Goal: Check status: Check status

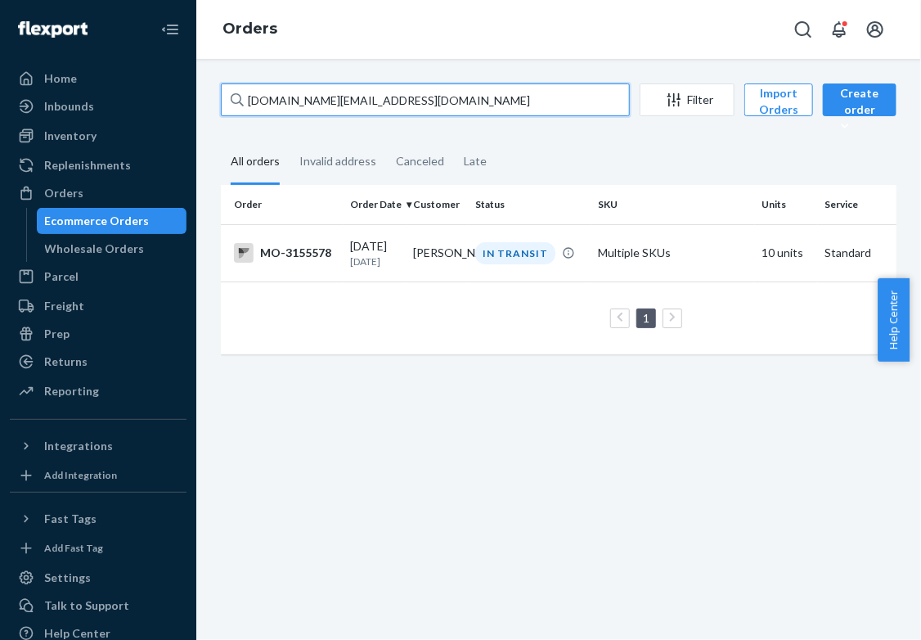
click at [344, 105] on input "[DOMAIN_NAME][EMAIL_ADDRESS][DOMAIN_NAME]" at bounding box center [425, 99] width 409 height 33
click at [344, 104] on input "[DOMAIN_NAME][EMAIL_ADDRESS][DOMAIN_NAME]" at bounding box center [425, 99] width 409 height 33
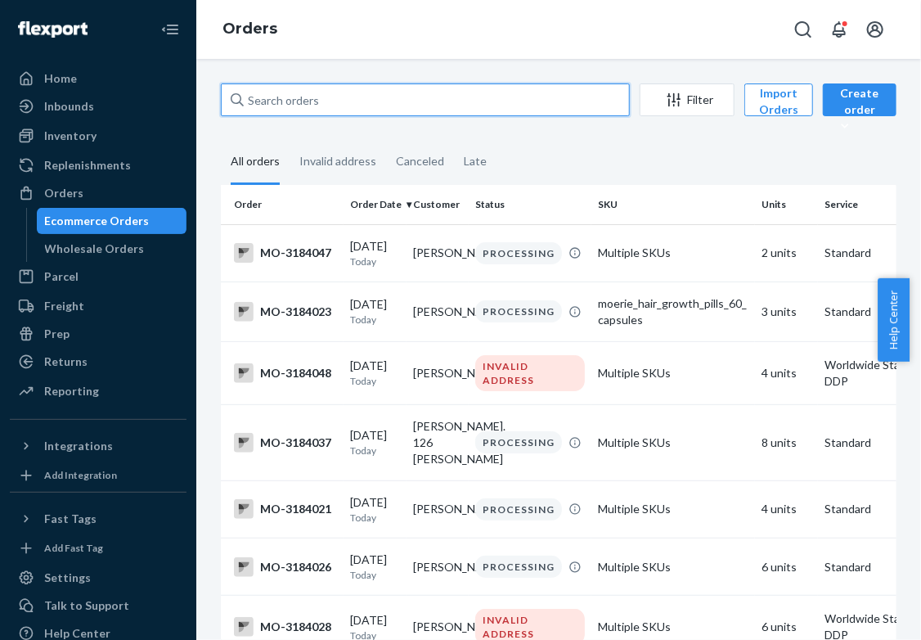
paste input "[PERSON_NAME]"
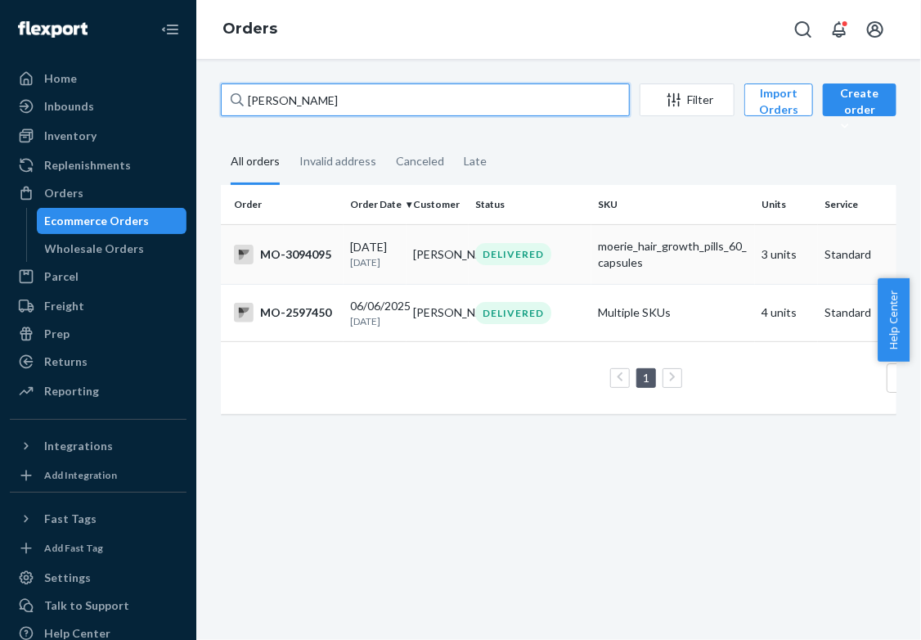
type input "[PERSON_NAME]"
drag, startPoint x: 335, startPoint y: 260, endPoint x: 336, endPoint y: 269, distance: 9.1
click at [336, 269] on td "MO-3094095" at bounding box center [282, 254] width 123 height 60
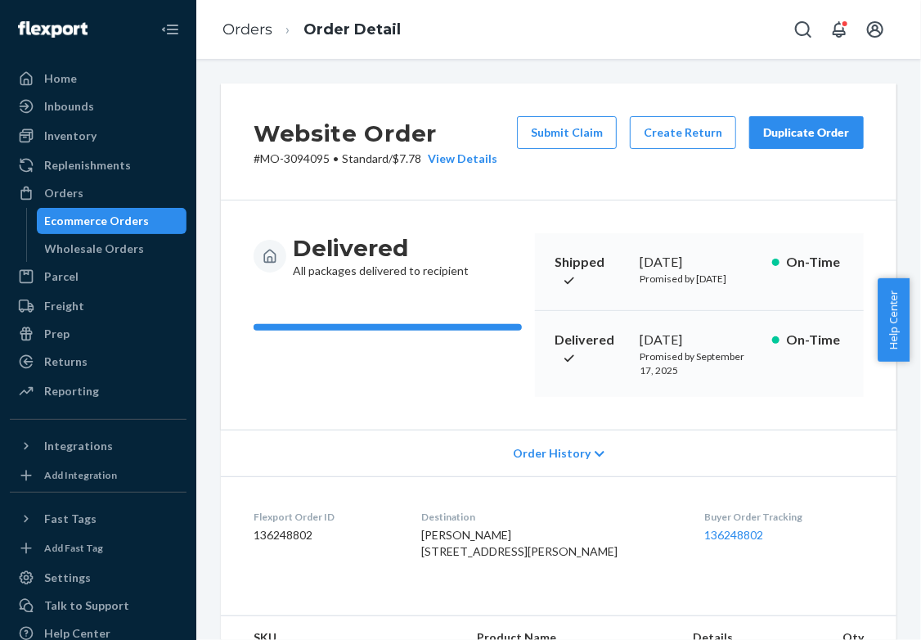
click at [307, 161] on p "# MO-3094095 • Standard / $7.78 View Details" at bounding box center [376, 159] width 244 height 16
copy p "3094095"
click at [168, 223] on div "Ecommerce Orders" at bounding box center [111, 220] width 147 height 23
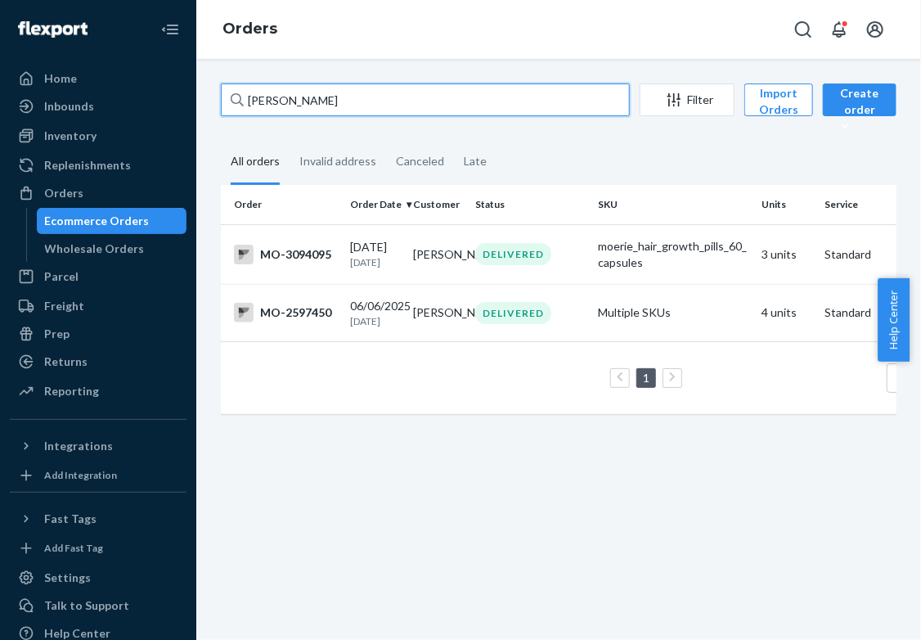
drag, startPoint x: 329, startPoint y: 100, endPoint x: 230, endPoint y: 112, distance: 99.7
click at [230, 112] on div "[PERSON_NAME]" at bounding box center [425, 99] width 409 height 33
